Goal: Task Accomplishment & Management: Complete application form

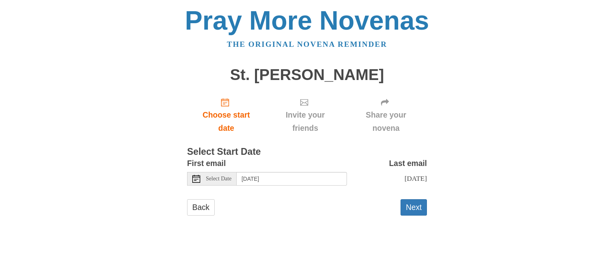
click at [192, 179] on use at bounding box center [196, 179] width 8 height 8
click at [212, 239] on html "Pray More Novenas The original novena reminder St. [PERSON_NAME] Choose start d…" at bounding box center [307, 119] width 614 height 239
click at [198, 177] on use at bounding box center [196, 179] width 8 height 8
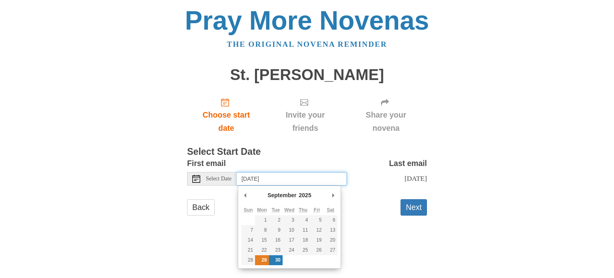
type input "[DATE]"
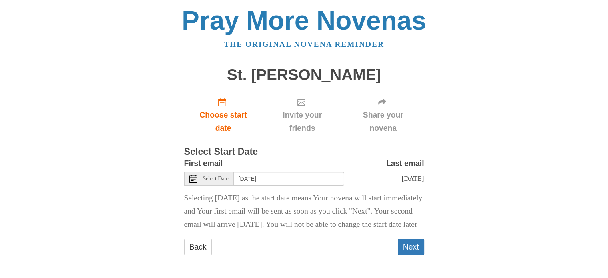
click at [261, 259] on div "Back Next" at bounding box center [304, 251] width 240 height 24
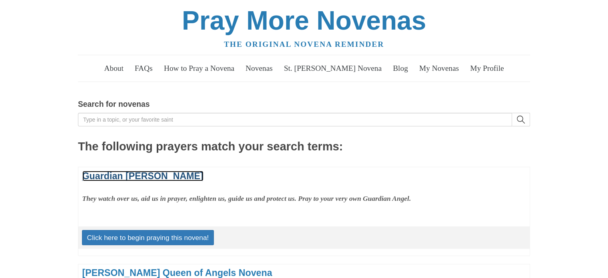
click at [175, 177] on link "Guardian [PERSON_NAME]" at bounding box center [142, 176] width 121 height 10
